Goal: Find specific page/section: Find specific page/section

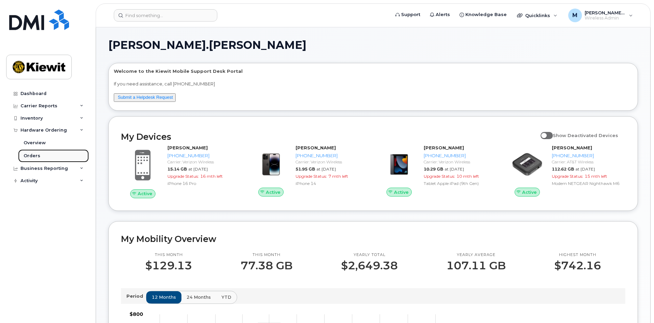
click at [51, 154] on link "Orders" at bounding box center [53, 155] width 71 height 13
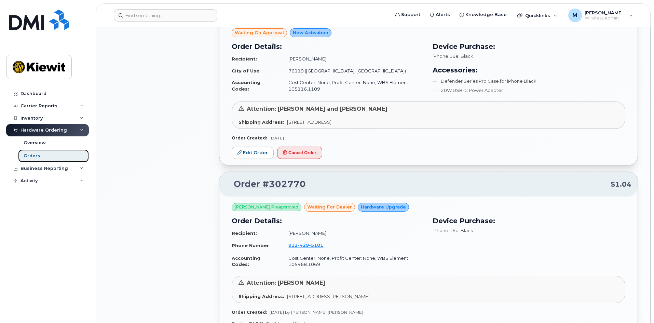
scroll to position [820, 0]
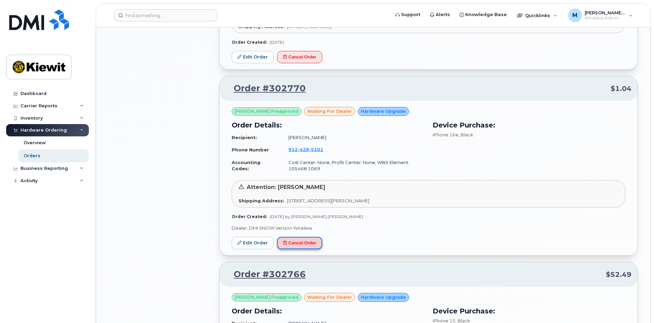
click at [304, 244] on button "Cancel Order" at bounding box center [299, 243] width 45 height 13
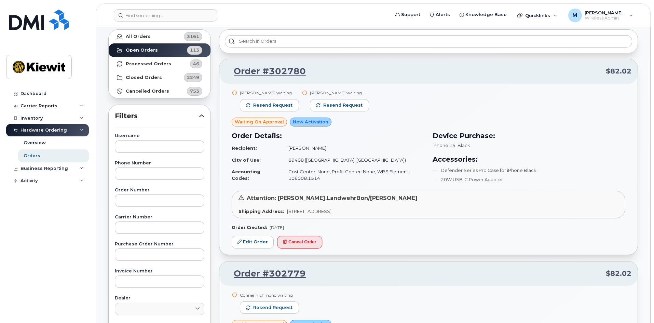
scroll to position [0, 0]
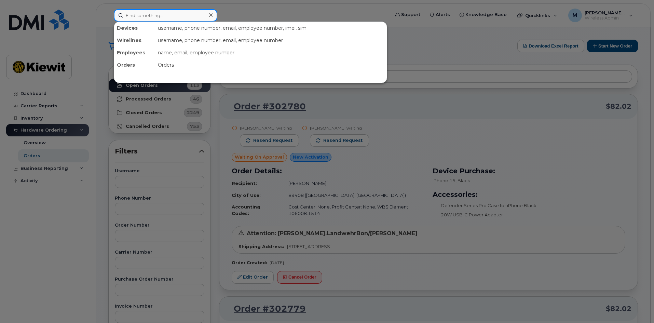
click at [149, 15] on input at bounding box center [165, 15] width 103 height 12
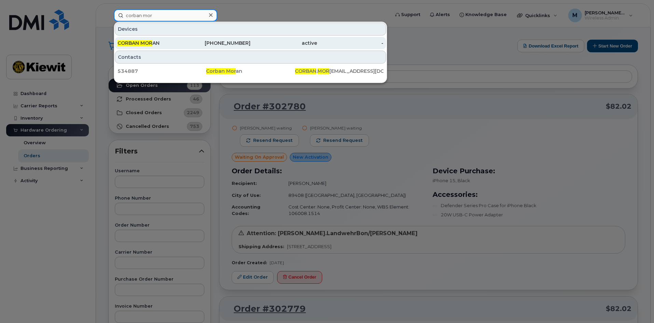
type input "corban mor"
click at [239, 42] on div "912-813-6143" at bounding box center [217, 43] width 67 height 7
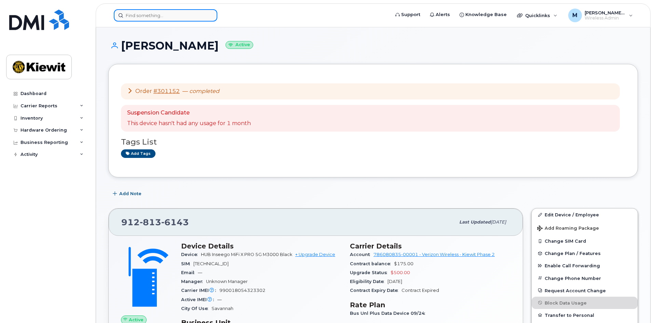
click at [158, 17] on input at bounding box center [165, 15] width 103 height 12
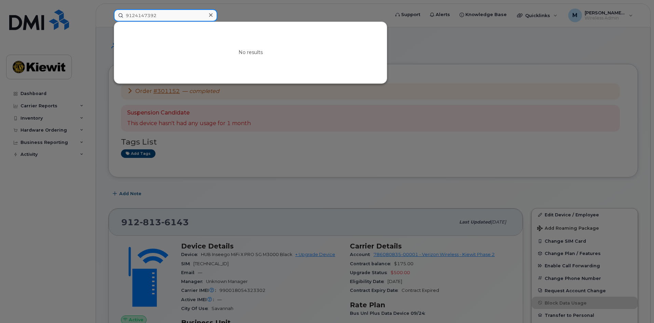
drag, startPoint x: 166, startPoint y: 13, endPoint x: 78, endPoint y: 8, distance: 88.2
click at [108, 9] on div "9124147392 No results" at bounding box center [249, 15] width 282 height 12
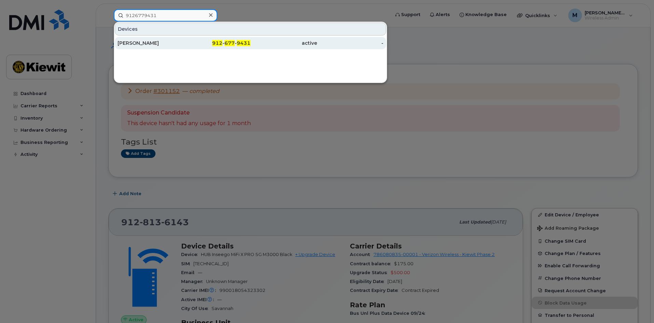
type input "9126779431"
click at [231, 43] on span "677" at bounding box center [229, 43] width 10 height 6
